Goal: Transaction & Acquisition: Purchase product/service

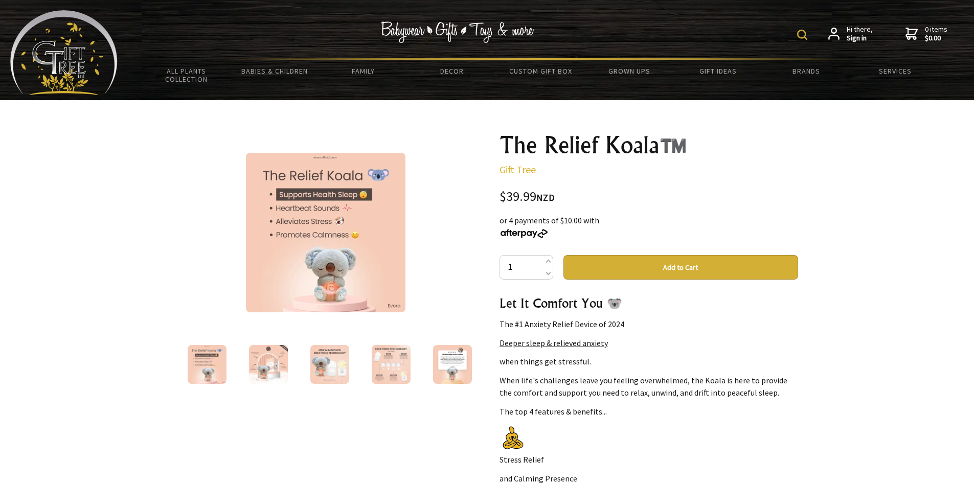
click at [275, 357] on img at bounding box center [268, 364] width 39 height 39
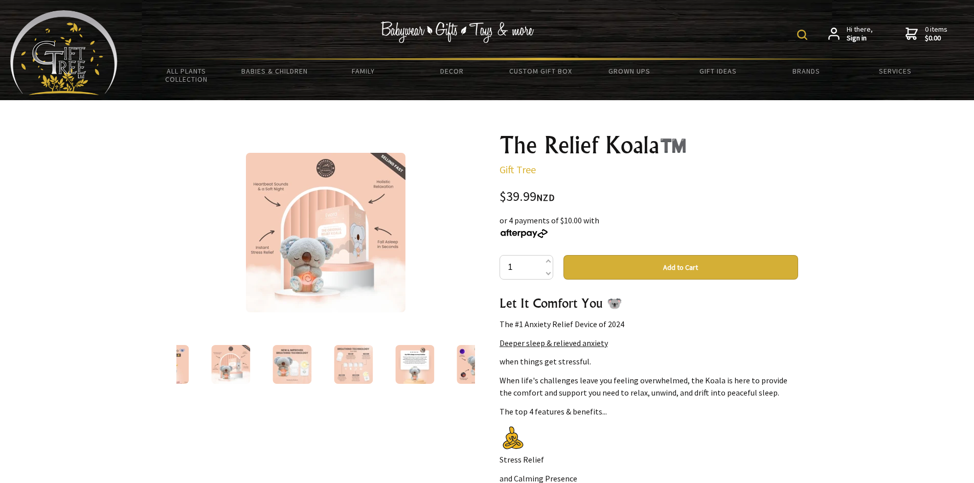
click at [300, 362] on img at bounding box center [292, 364] width 39 height 39
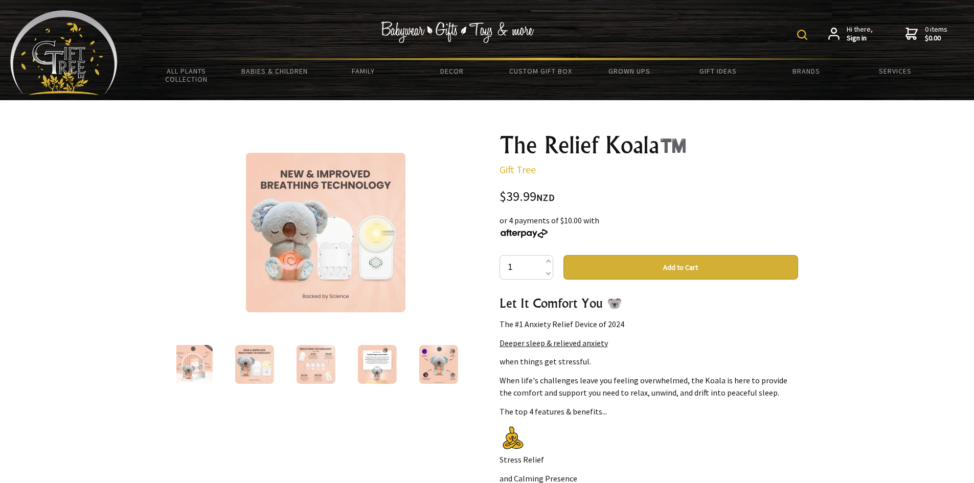
click at [312, 368] on img at bounding box center [315, 364] width 39 height 39
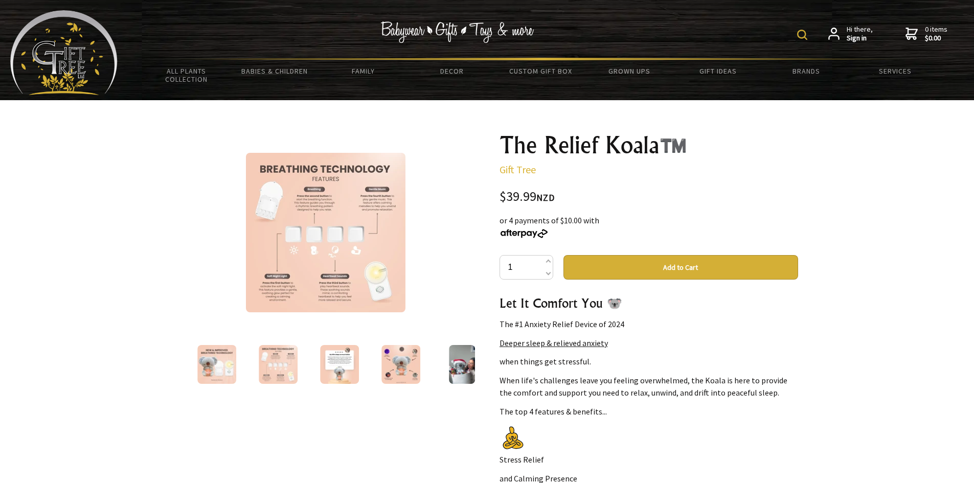
click at [355, 281] on img at bounding box center [326, 233] width 160 height 160
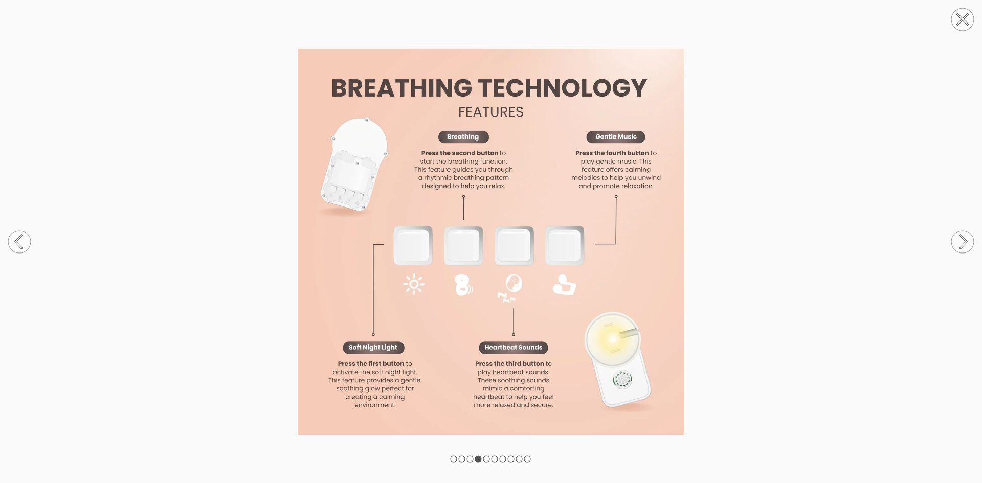
click at [960, 240] on circle at bounding box center [962, 242] width 23 height 23
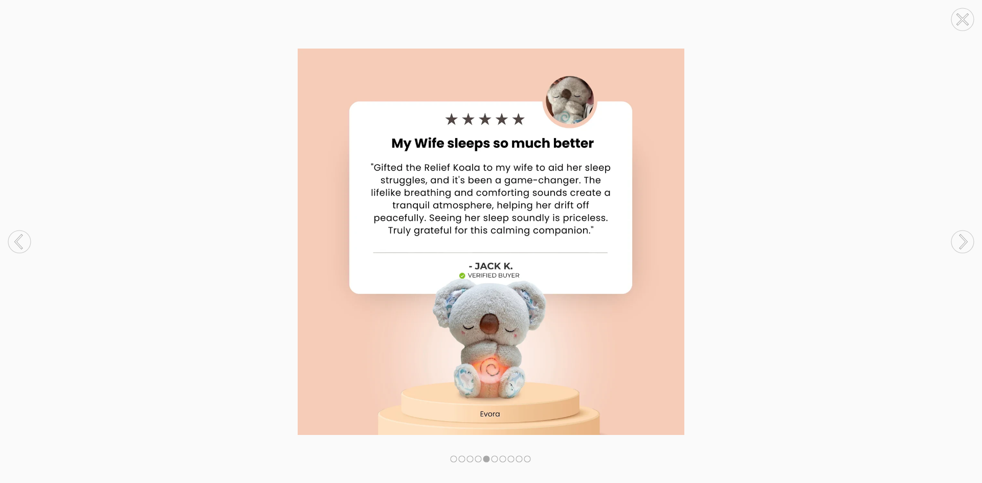
click at [960, 240] on circle at bounding box center [962, 242] width 23 height 23
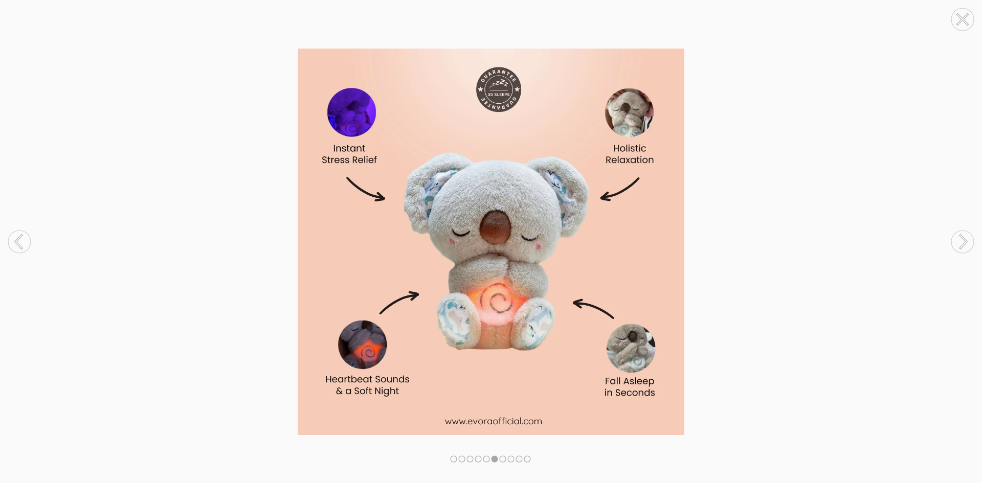
click at [960, 240] on circle at bounding box center [962, 242] width 23 height 23
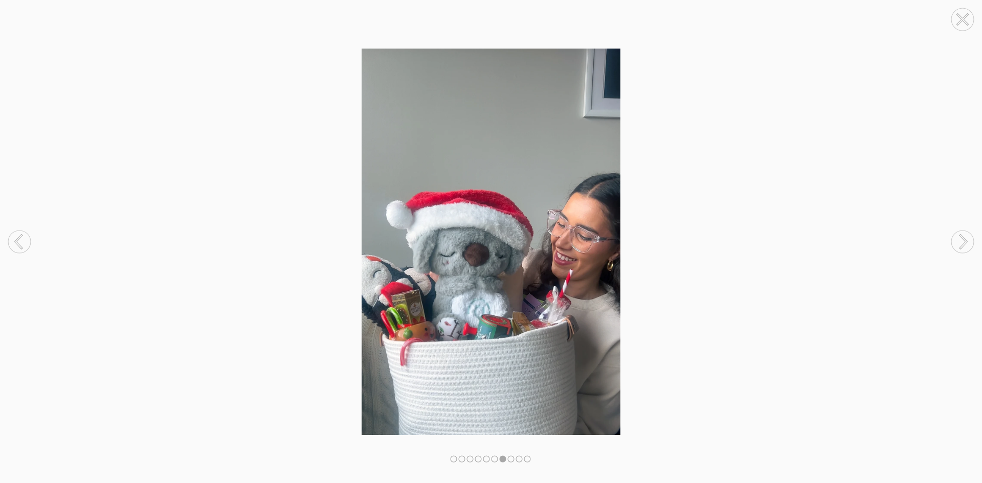
click at [960, 240] on circle at bounding box center [962, 242] width 23 height 23
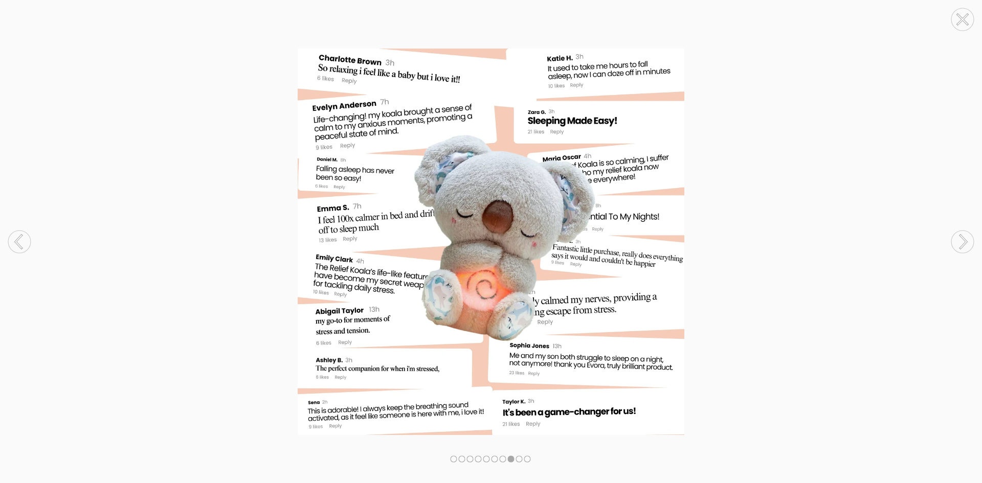
click at [960, 240] on circle at bounding box center [962, 242] width 23 height 23
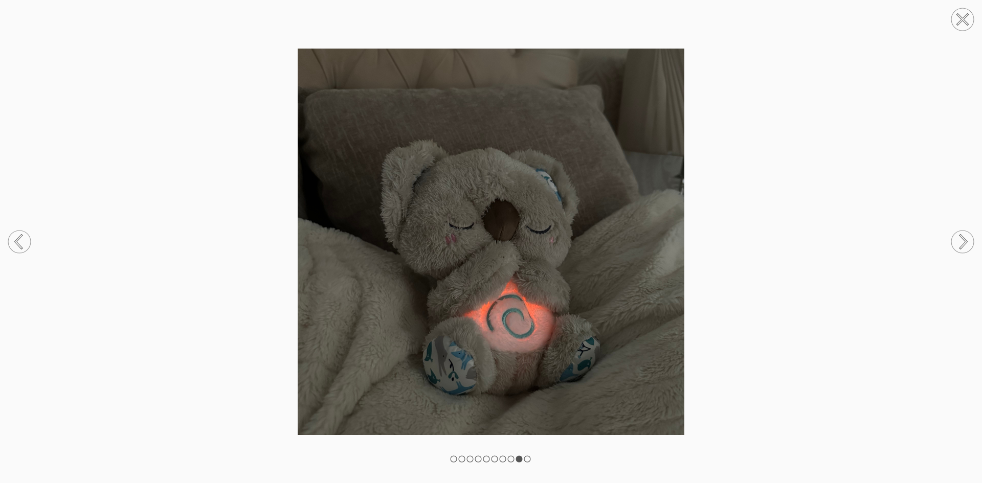
click at [960, 240] on circle at bounding box center [962, 242] width 23 height 23
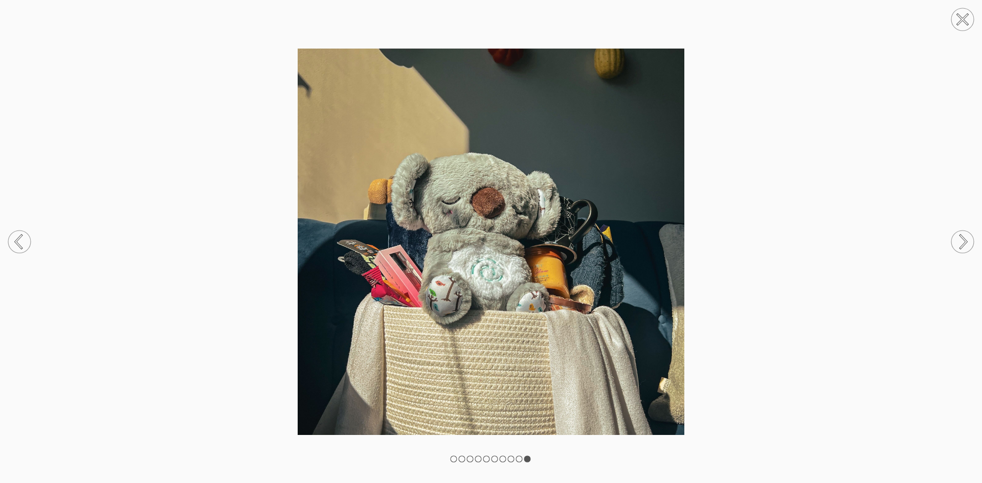
click at [960, 240] on circle at bounding box center [962, 242] width 23 height 23
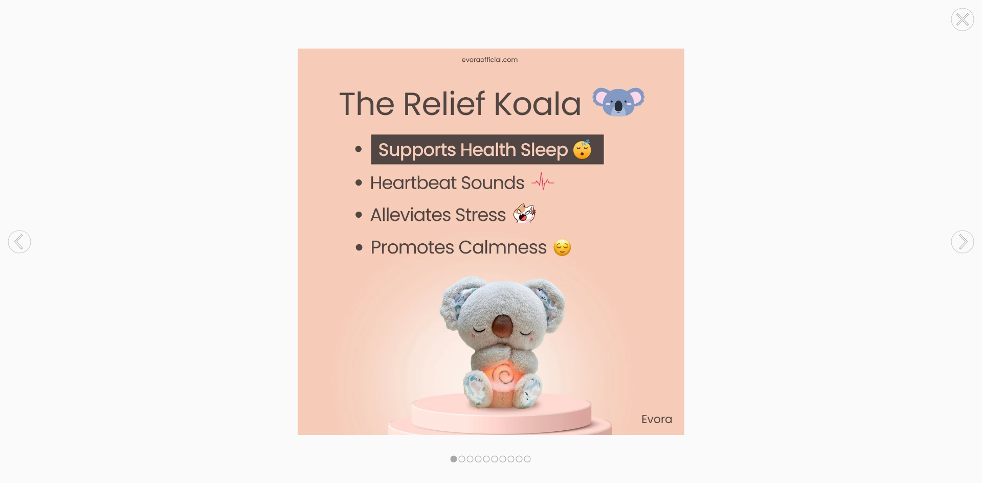
click at [960, 240] on circle at bounding box center [962, 242] width 23 height 23
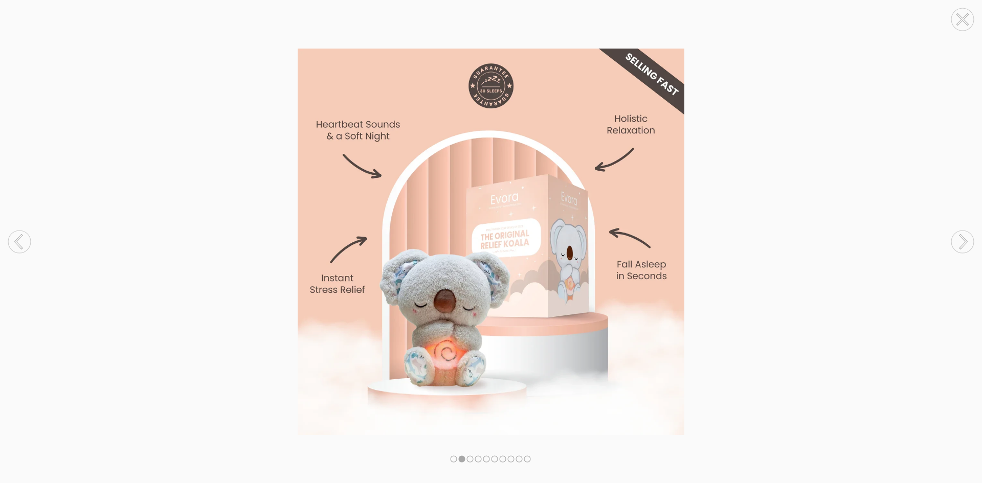
click at [960, 240] on circle at bounding box center [962, 242] width 23 height 23
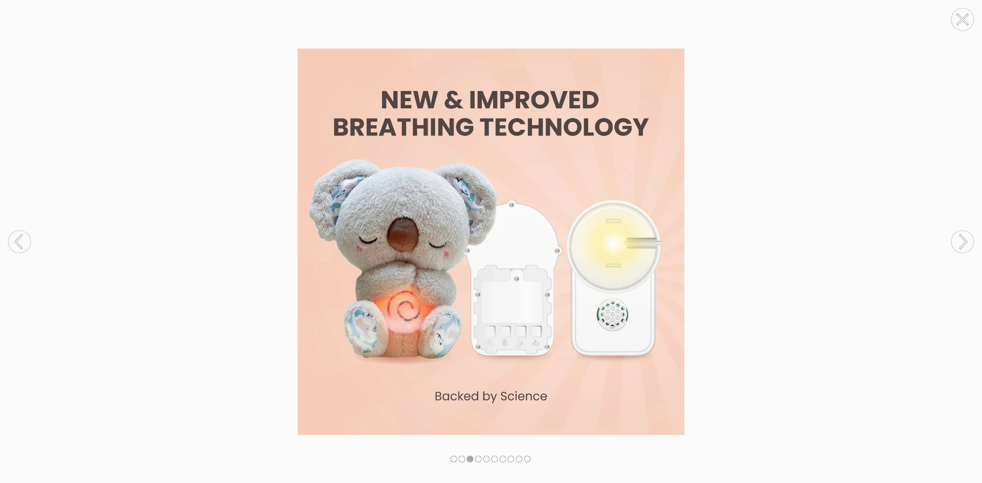
click at [960, 240] on circle at bounding box center [962, 242] width 23 height 23
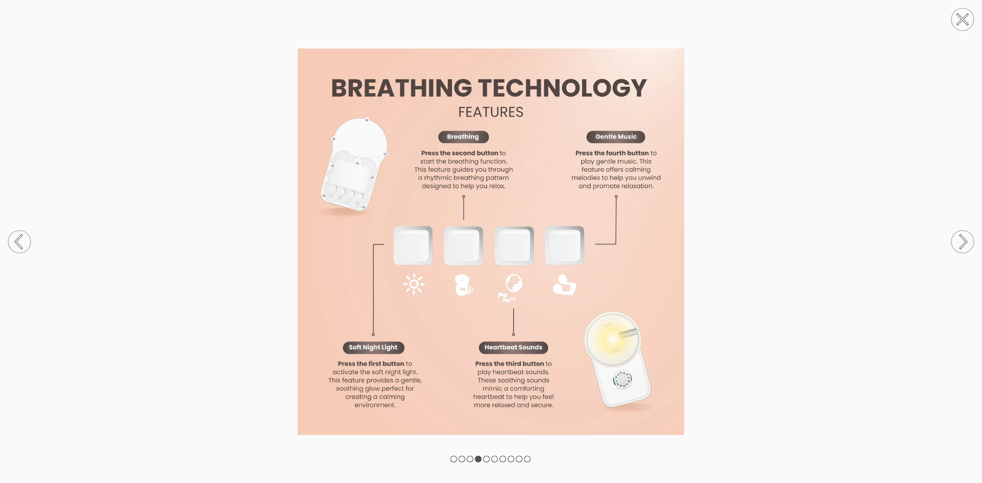
click at [958, 20] on circle at bounding box center [962, 19] width 23 height 23
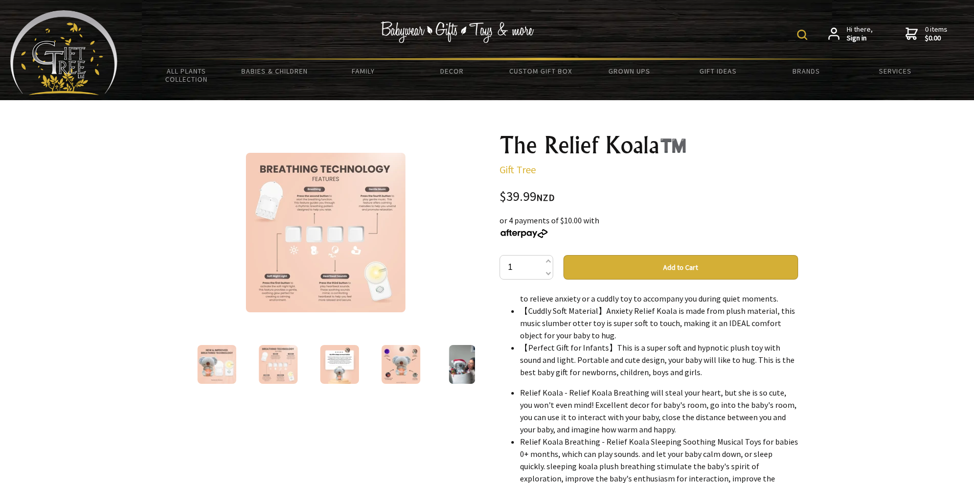
click at [320, 222] on img at bounding box center [326, 233] width 160 height 160
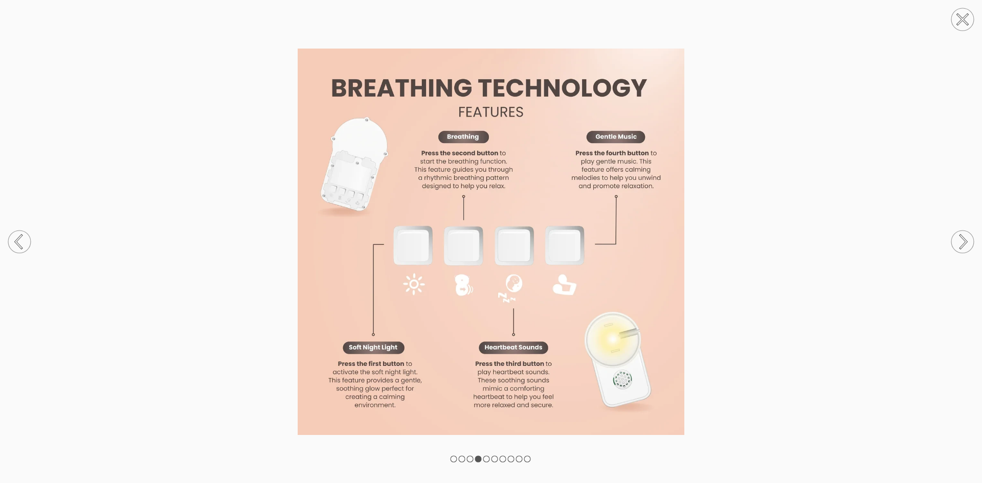
click at [960, 25] on circle at bounding box center [962, 19] width 23 height 23
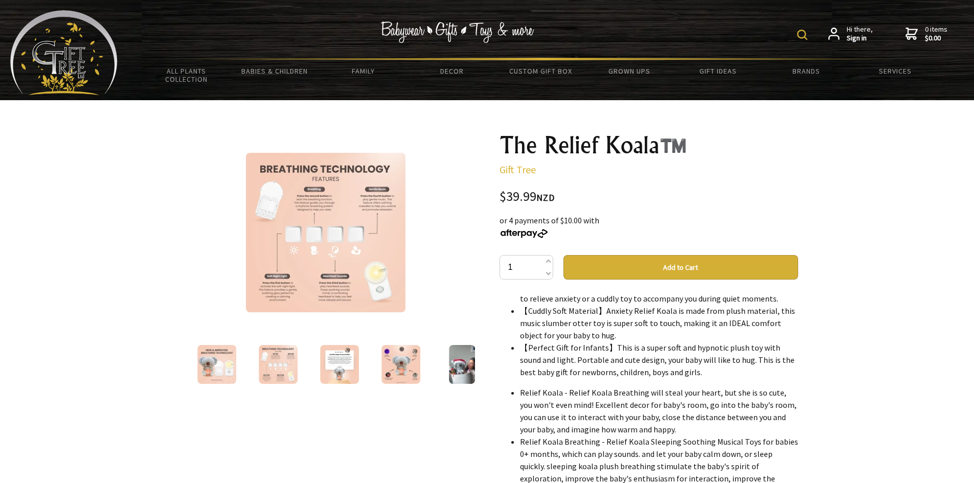
drag, startPoint x: 400, startPoint y: 366, endPoint x: 390, endPoint y: 366, distance: 10.2
click at [400, 366] on img at bounding box center [401, 364] width 39 height 39
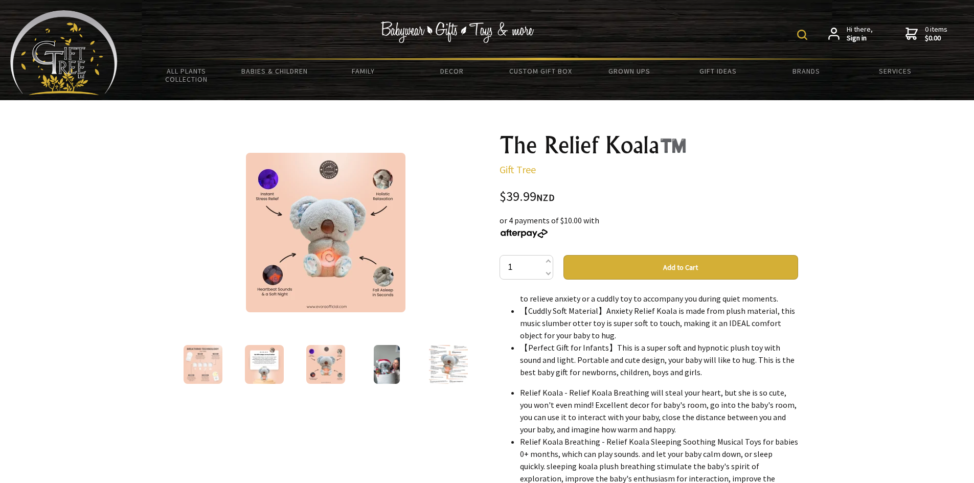
click at [280, 364] on img at bounding box center [264, 364] width 39 height 39
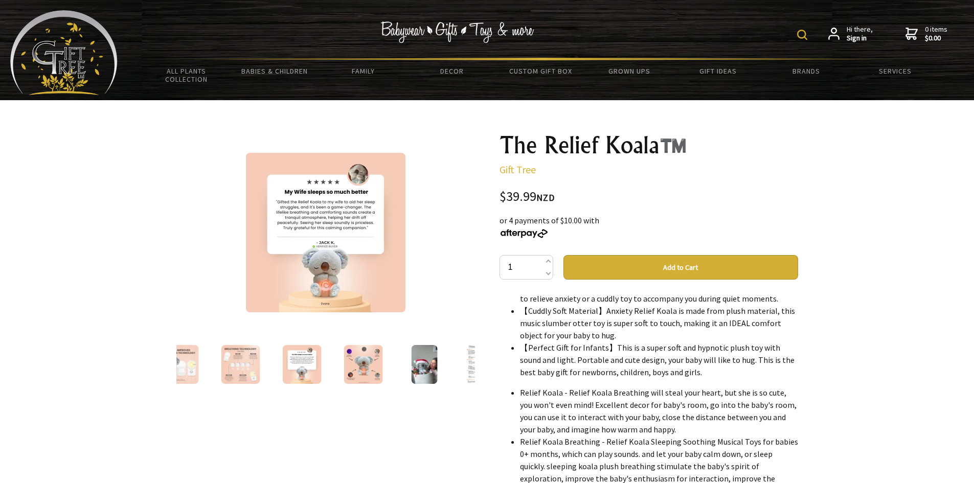
click at [251, 362] on img at bounding box center [240, 364] width 39 height 39
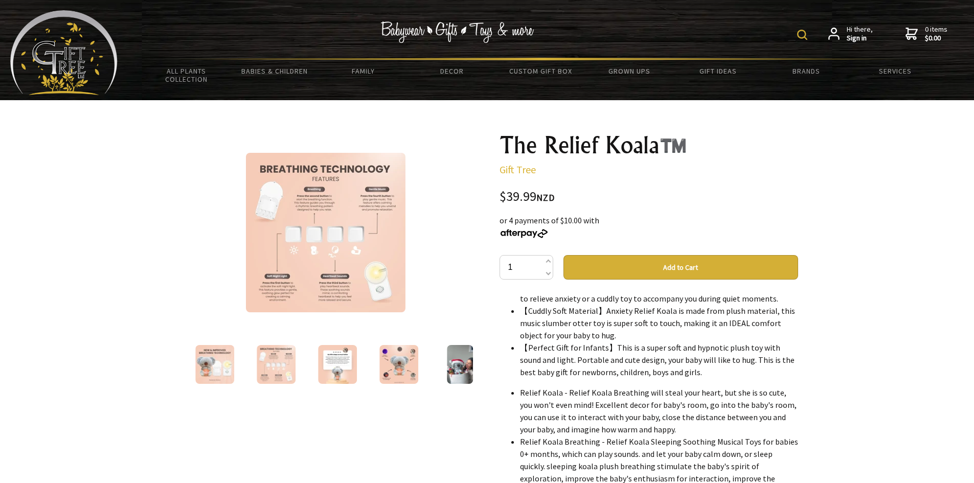
click at [232, 364] on img at bounding box center [214, 364] width 39 height 39
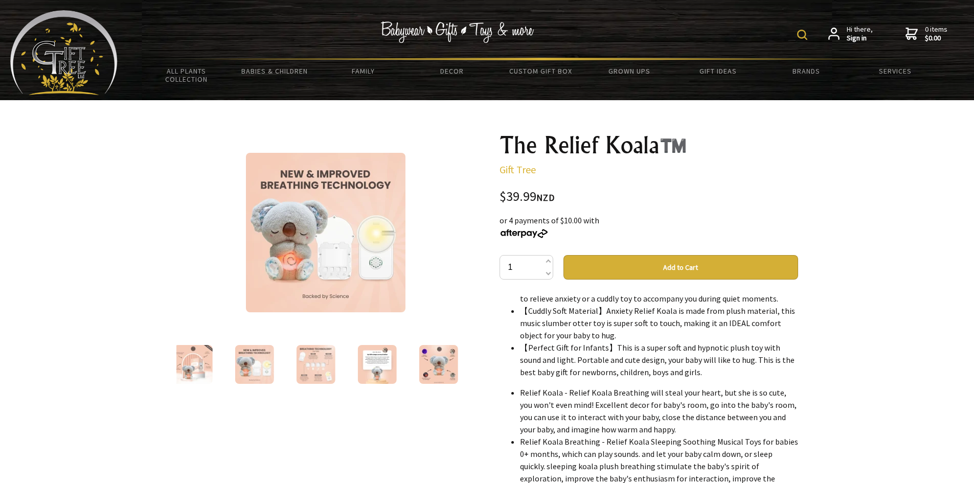
click at [622, 267] on button "Add to Cart" at bounding box center [681, 267] width 235 height 25
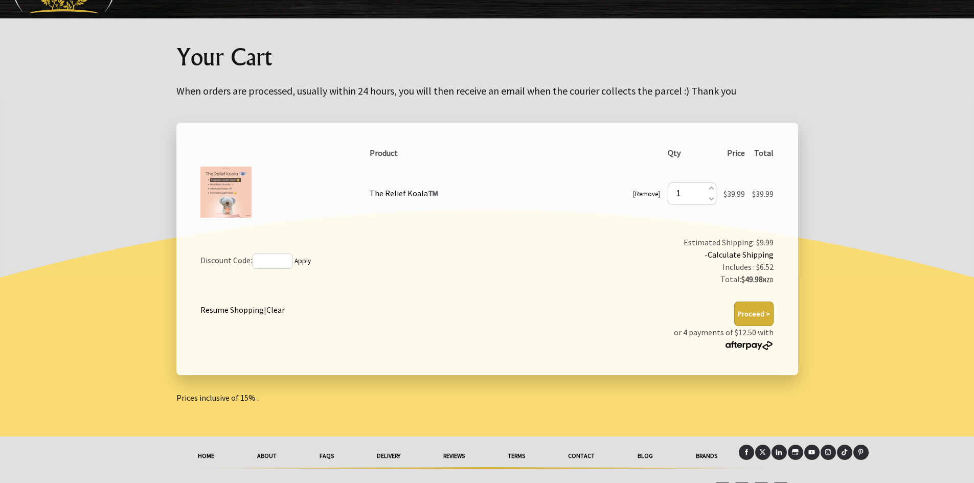
scroll to position [100, 0]
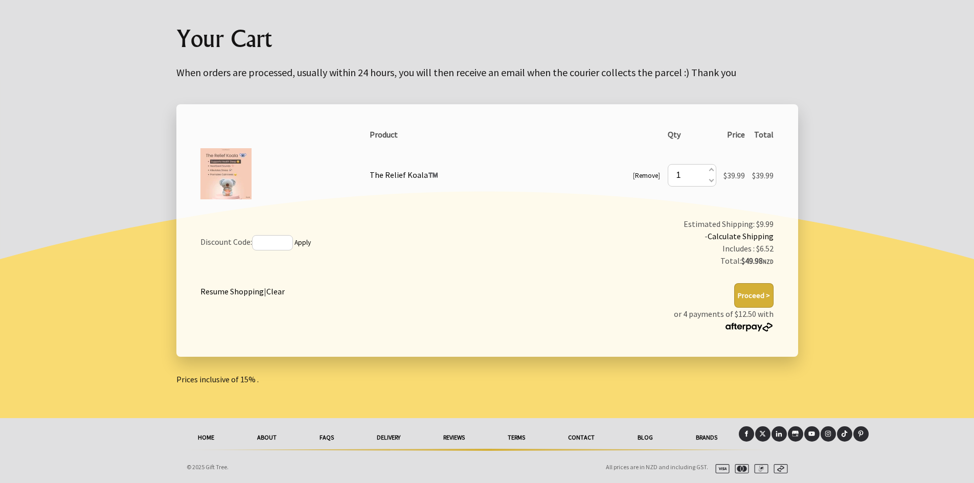
click at [455, 435] on link "reviews" at bounding box center [454, 438] width 64 height 23
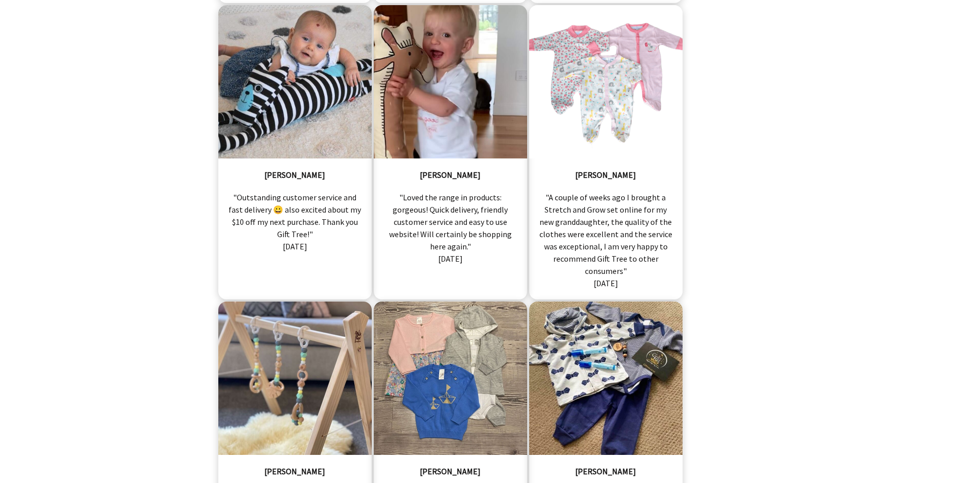
scroll to position [7202, 0]
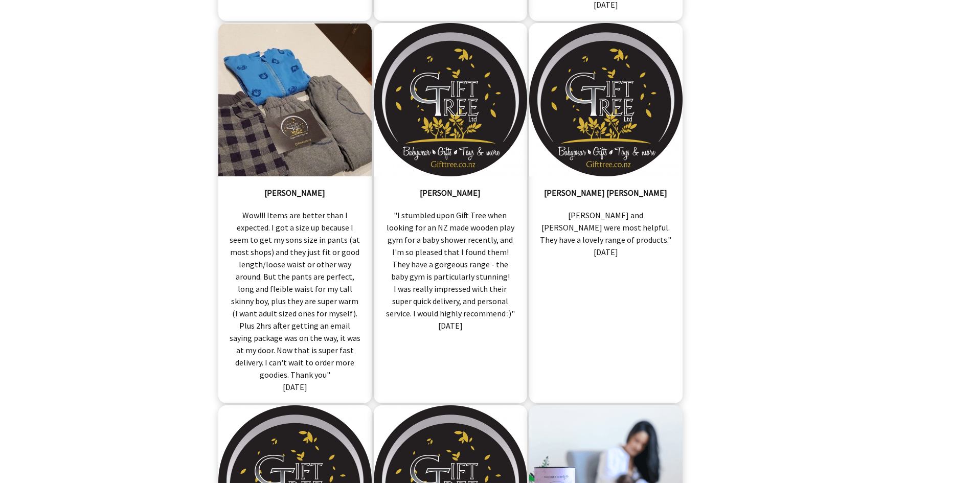
scroll to position [0, 0]
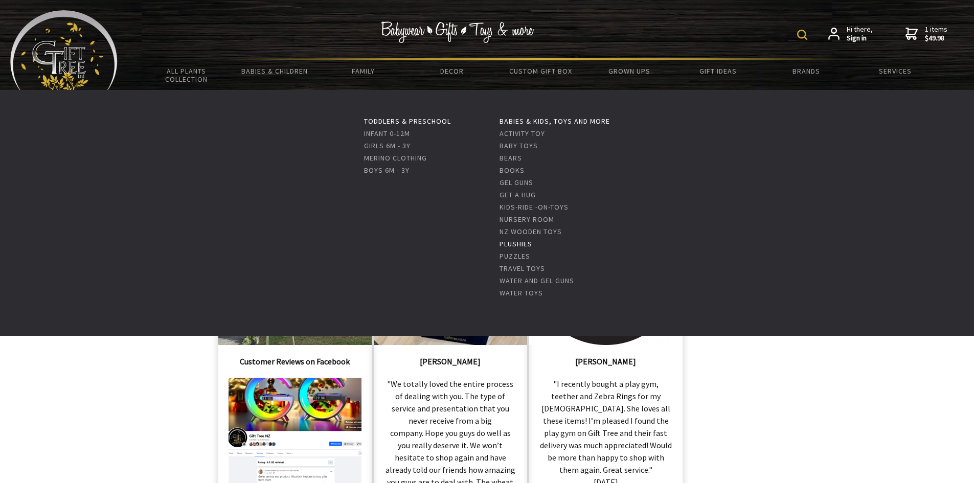
click at [510, 244] on link "Plushies" at bounding box center [516, 243] width 33 height 9
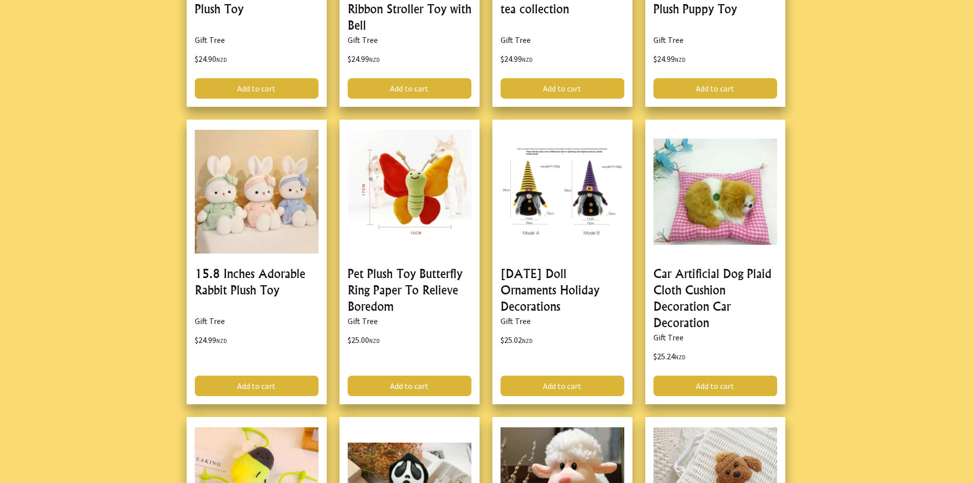
scroll to position [1432, 0]
